Goal: Task Accomplishment & Management: Manage account settings

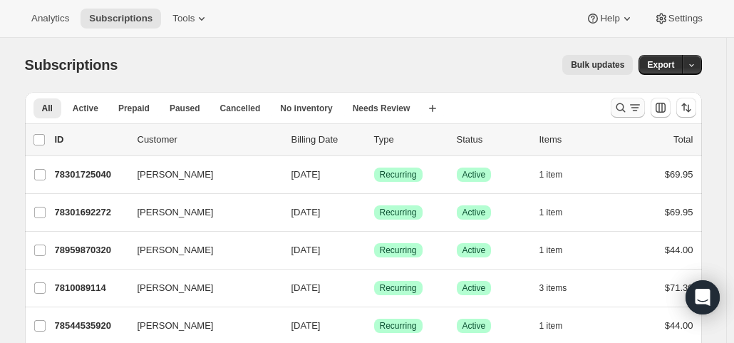
click at [637, 113] on icon "Search and filter results" at bounding box center [635, 107] width 14 height 14
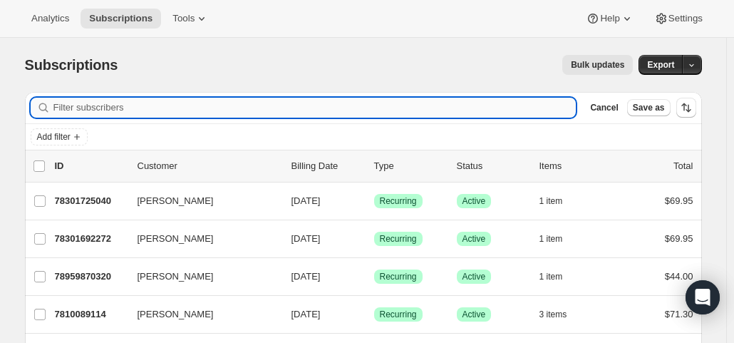
click at [152, 110] on input "Filter subscribers" at bounding box center [314, 108] width 523 height 20
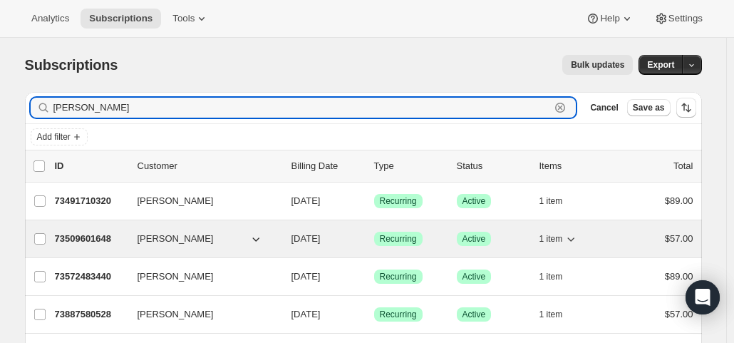
type input "teresa"
click at [321, 238] on span "[DATE]" at bounding box center [305, 238] width 29 height 11
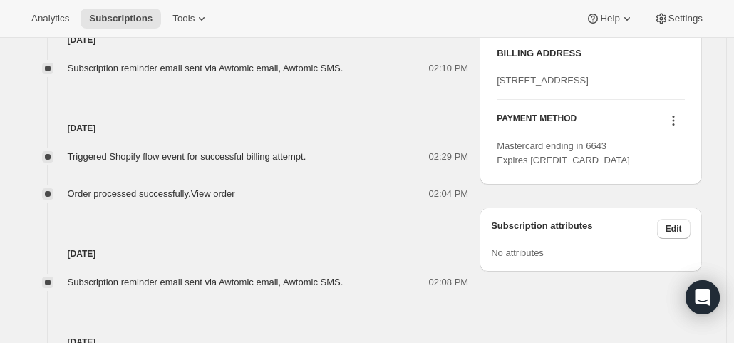
scroll to position [784, 0]
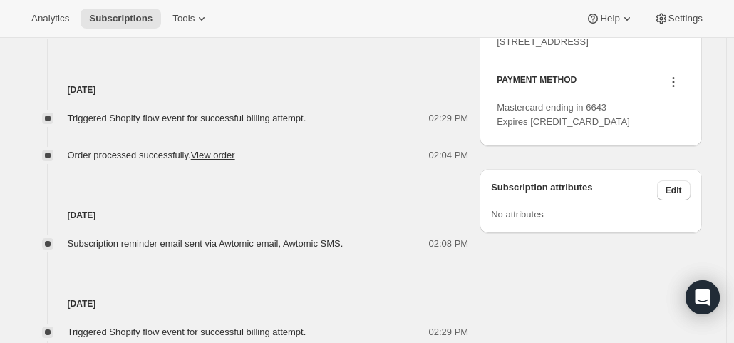
click at [679, 89] on icon at bounding box center [673, 82] width 14 height 14
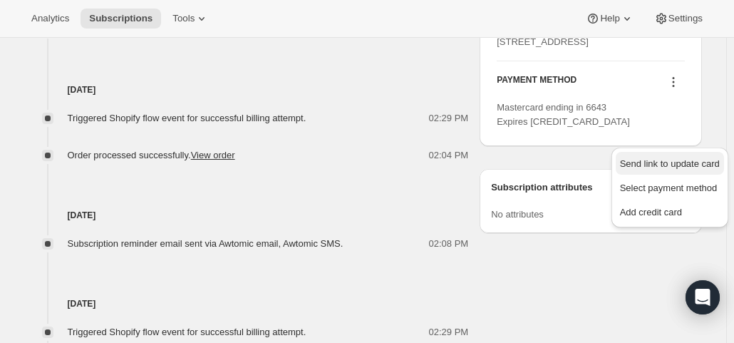
click at [677, 159] on span "Send link to update card" at bounding box center [670, 163] width 100 height 11
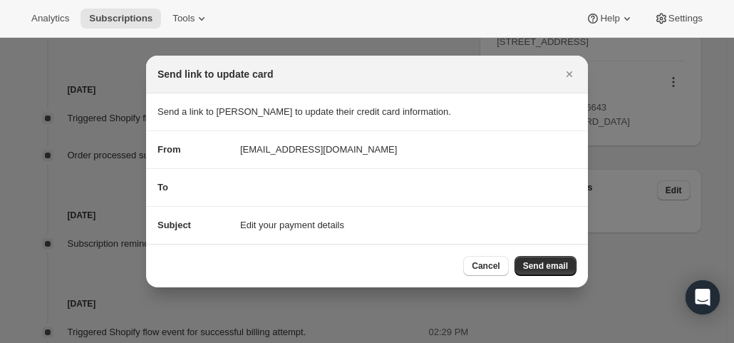
click at [296, 190] on div "To" at bounding box center [366, 187] width 419 height 14
click at [496, 264] on span "Cancel" at bounding box center [486, 265] width 28 height 11
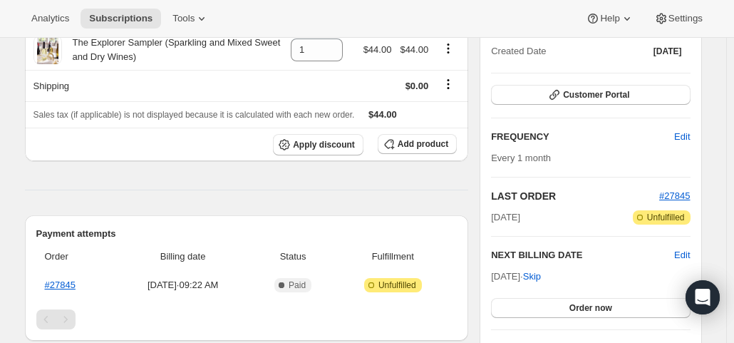
scroll to position [214, 0]
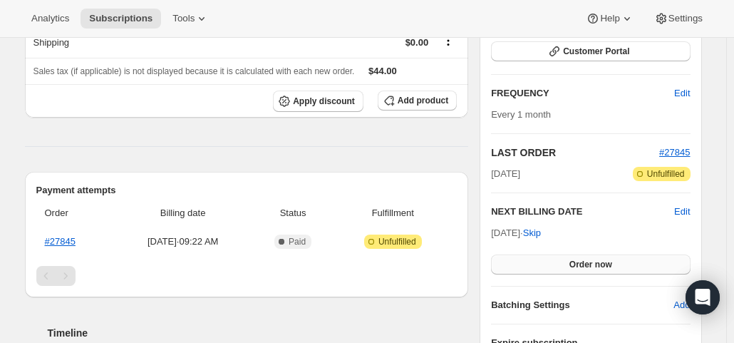
click at [589, 264] on span "Order now" at bounding box center [590, 264] width 43 height 11
click at [589, 264] on span "Click to confirm" at bounding box center [590, 264] width 65 height 11
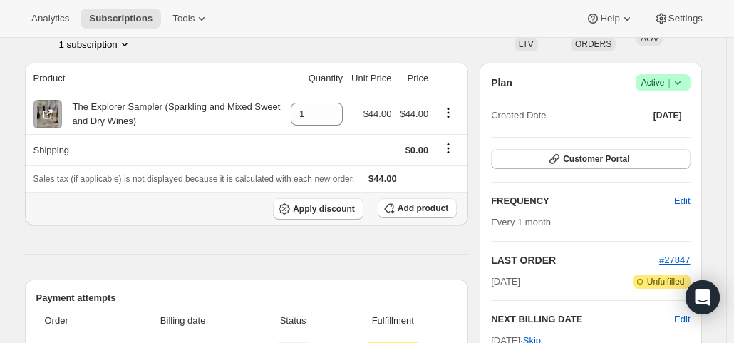
scroll to position [285, 0]
